Goal: Book appointment/travel/reservation

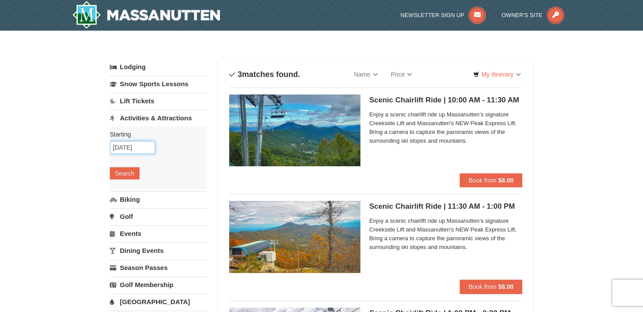
click at [146, 147] on input "10/04/2025" at bounding box center [132, 147] width 45 height 13
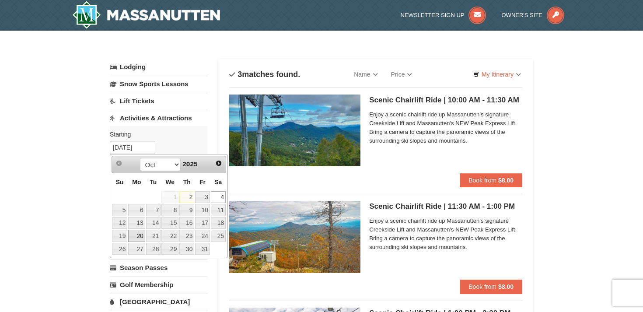
click at [136, 234] on link "20" at bounding box center [136, 235] width 17 height 12
type input "[DATE]"
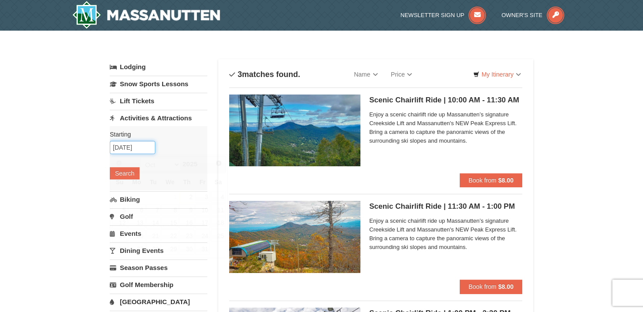
click at [127, 147] on input "[DATE]" at bounding box center [132, 147] width 45 height 13
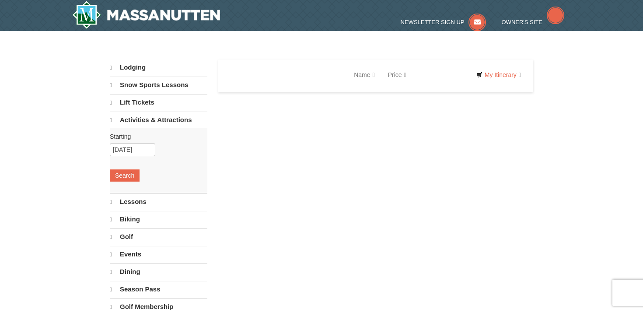
select select "10"
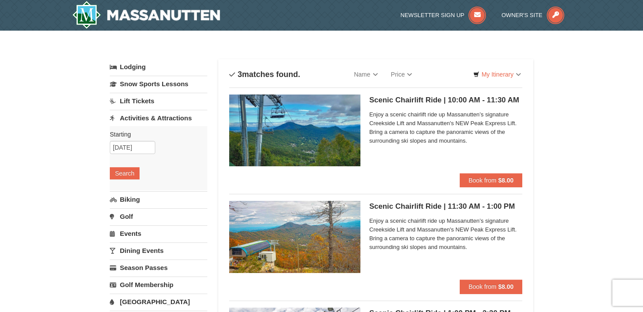
click at [138, 70] on link "Lodging" at bounding box center [158, 67] width 97 height 16
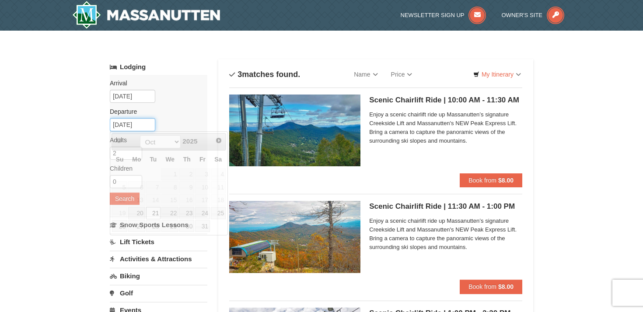
click at [127, 124] on input "10/21/2025" at bounding box center [132, 124] width 45 height 13
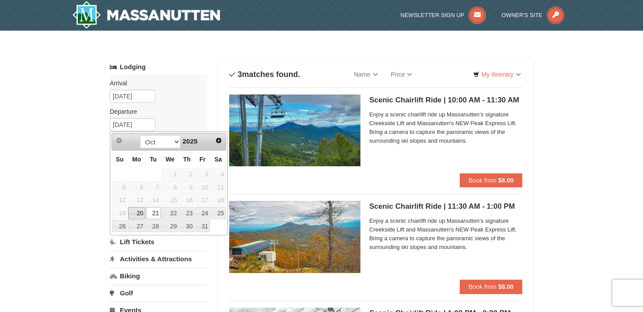
click at [139, 213] on link "20" at bounding box center [136, 213] width 17 height 12
type input "[DATE]"
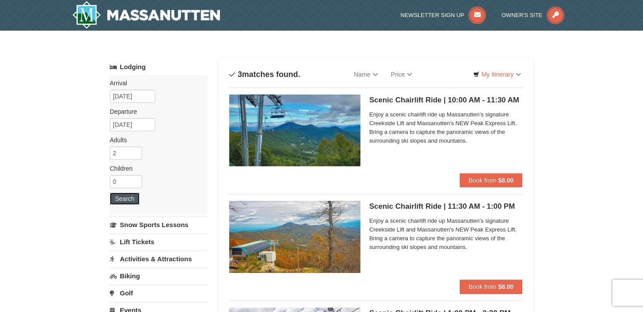
click at [128, 202] on button "Search" at bounding box center [125, 198] width 30 height 12
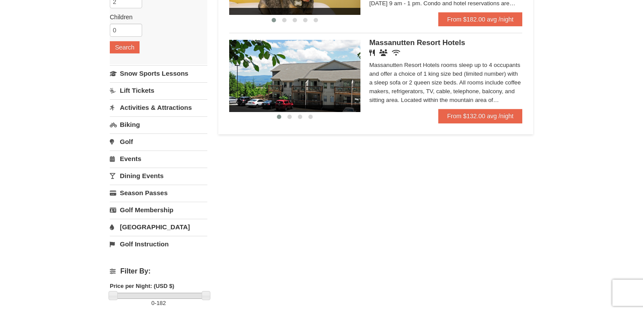
scroll to position [153, 0]
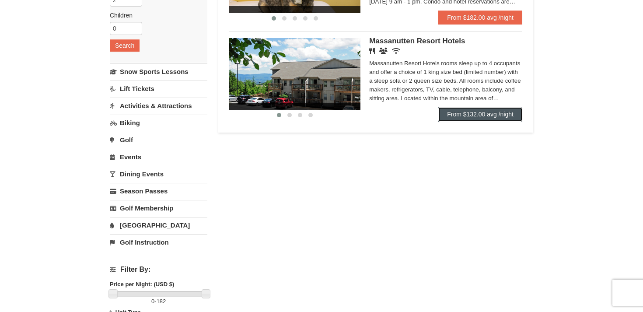
click at [471, 113] on link "From $132.00 avg /night" at bounding box center [480, 114] width 84 height 14
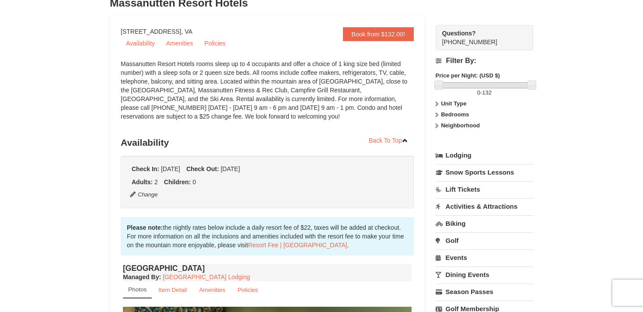
scroll to position [68, 0]
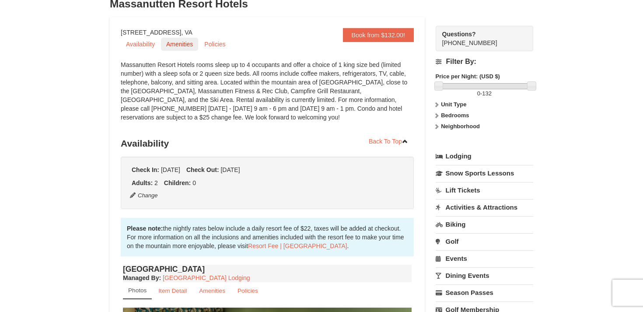
click at [177, 44] on link "Amenities" at bounding box center [179, 44] width 37 height 13
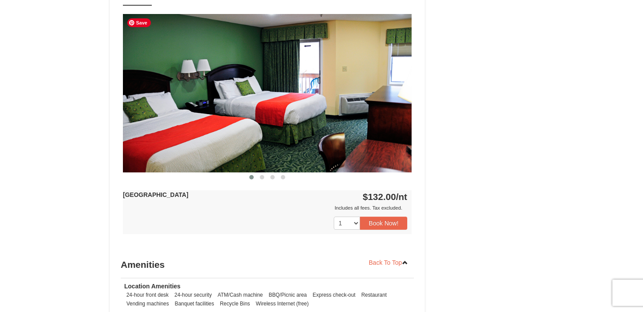
scroll to position [899, 0]
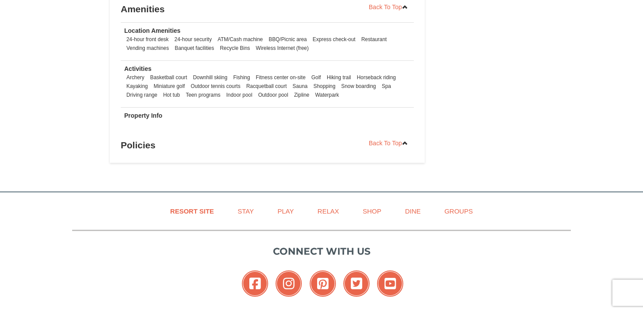
click at [337, 77] on li "Hiking trail" at bounding box center [338, 77] width 29 height 9
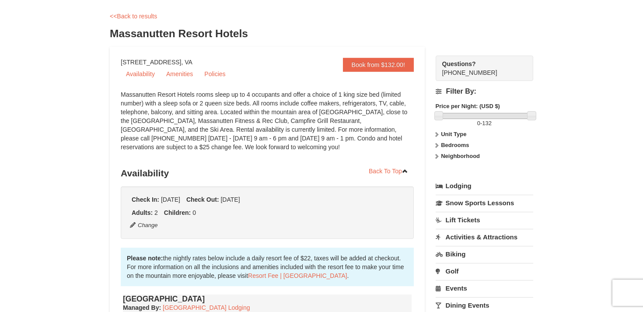
scroll to position [0, 0]
